Goal: Information Seeking & Learning: Learn about a topic

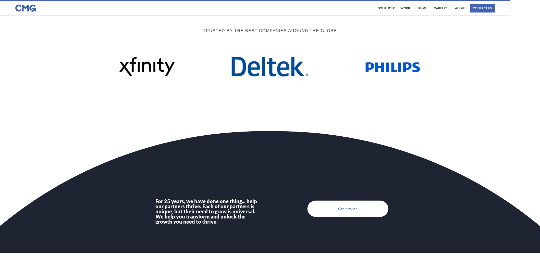
scroll to position [1558, 0]
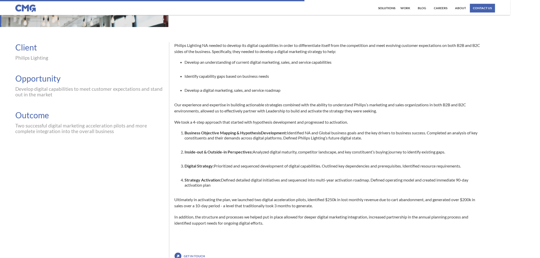
scroll to position [85, 0]
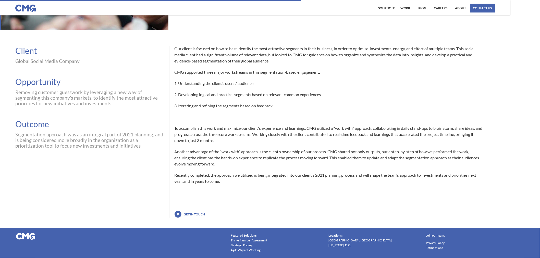
scroll to position [85, 0]
